Goal: Navigation & Orientation: Find specific page/section

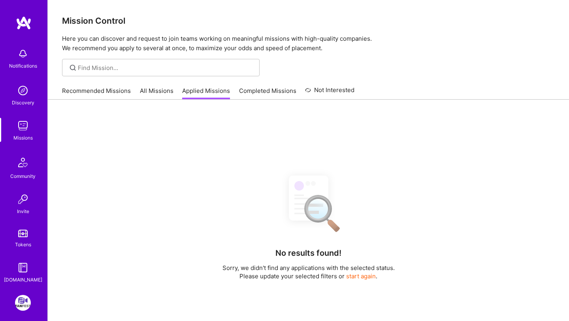
click at [100, 93] on link "Recommended Missions" at bounding box center [96, 93] width 69 height 13
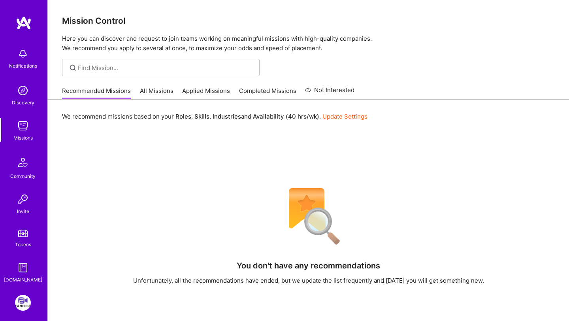
click at [170, 91] on link "All Missions" at bounding box center [157, 93] width 34 height 13
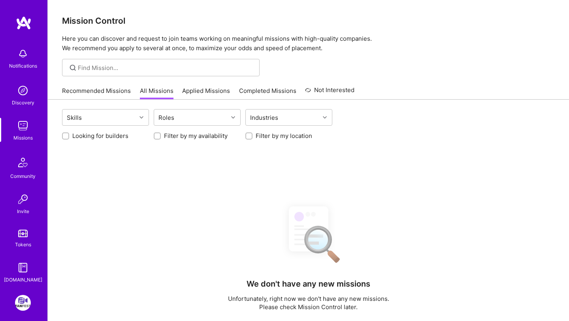
click at [192, 87] on link "Applied Missions" at bounding box center [206, 93] width 48 height 13
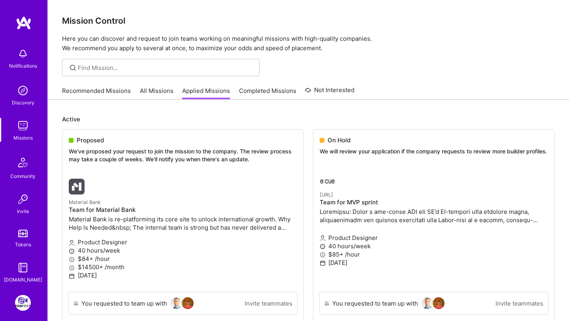
click at [86, 88] on link "Recommended Missions" at bounding box center [96, 93] width 69 height 13
